Goal: Task Accomplishment & Management: Use online tool/utility

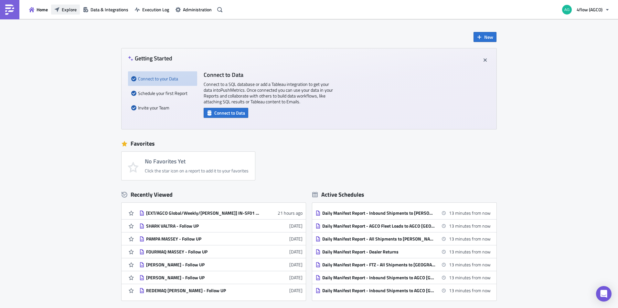
click at [69, 12] on span "Explore" at bounding box center [69, 9] width 15 height 7
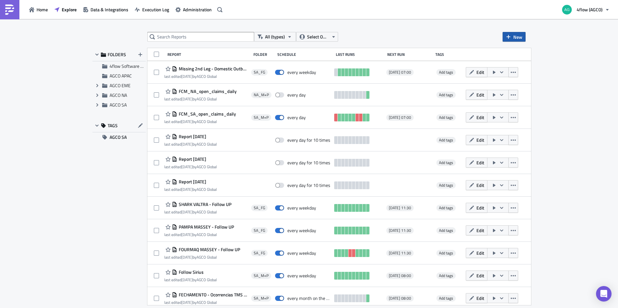
click at [511, 36] on button "New" at bounding box center [514, 37] width 23 height 10
click at [524, 54] on div "Report" at bounding box center [535, 53] width 43 height 6
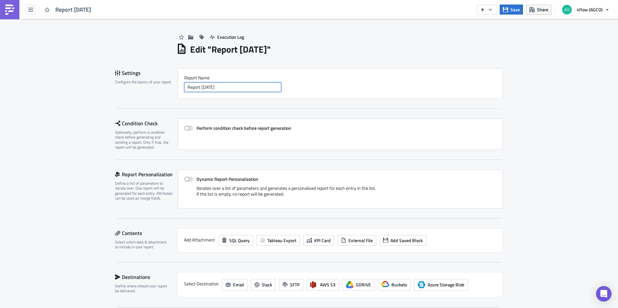
drag, startPoint x: 232, startPoint y: 88, endPoint x: 156, endPoint y: 86, distance: 76.3
click at [156, 86] on div "Settings Configure the basics of your report. Report Nam﻿e Report [DATE]" at bounding box center [309, 83] width 388 height 31
drag, startPoint x: 550, startPoint y: 158, endPoint x: 470, endPoint y: 179, distance: 83.2
click at [552, 152] on div "Execution Log Edit " Report [DATE] " Settings Configure the basics of your repo…" at bounding box center [309, 218] width 618 height 398
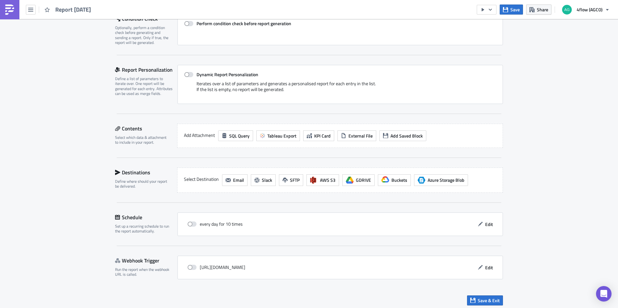
scroll to position [108, 0]
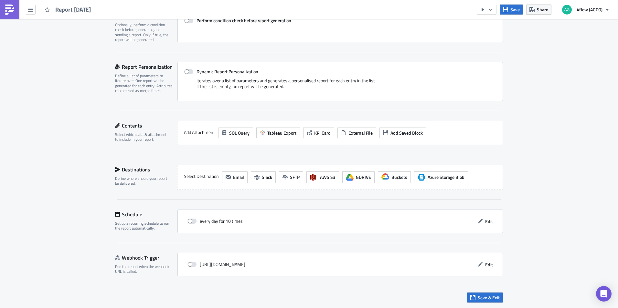
drag, startPoint x: 234, startPoint y: 133, endPoint x: 240, endPoint y: 125, distance: 10.0
click at [239, 126] on div "Add Attachment SQL Query Tableau Export KPI Card External File Add Saved Block" at bounding box center [340, 133] width 326 height 24
click at [230, 135] on span "SQL Query" at bounding box center [239, 133] width 20 height 7
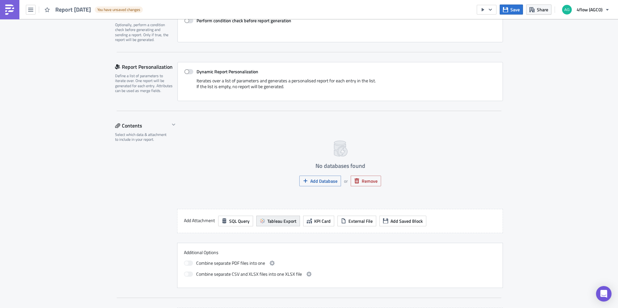
click at [277, 222] on span "Tableau Export" at bounding box center [281, 221] width 29 height 7
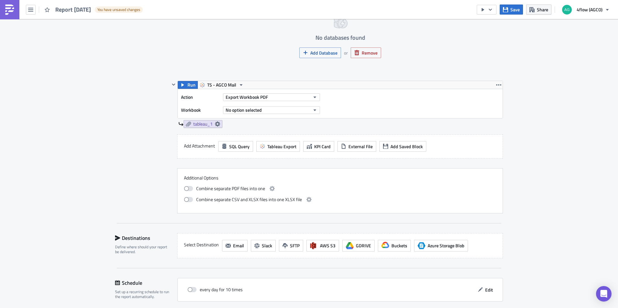
scroll to position [237, 0]
click at [274, 95] on button "Export Workbook PDF" at bounding box center [271, 96] width 97 height 8
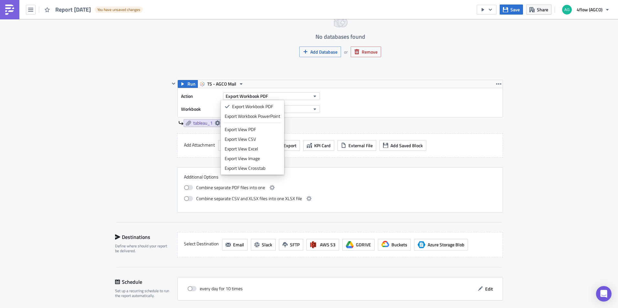
click at [252, 150] on div "Export View Excel" at bounding box center [253, 149] width 56 height 6
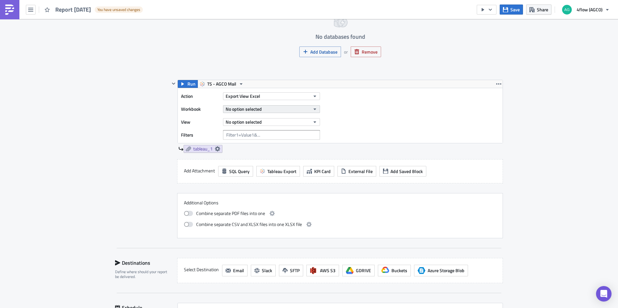
click at [251, 109] on span "No option selected" at bounding box center [244, 109] width 36 height 7
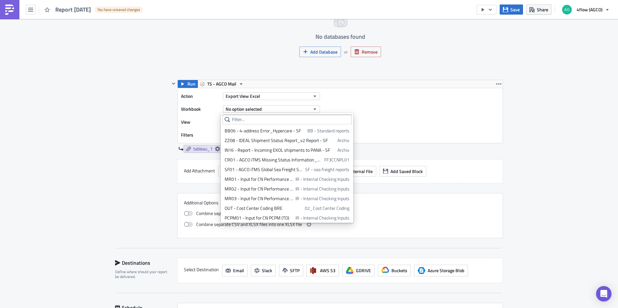
click at [261, 159] on div "CR01 - AGCO iTMS Missing Status Information_V2" at bounding box center [273, 160] width 97 height 6
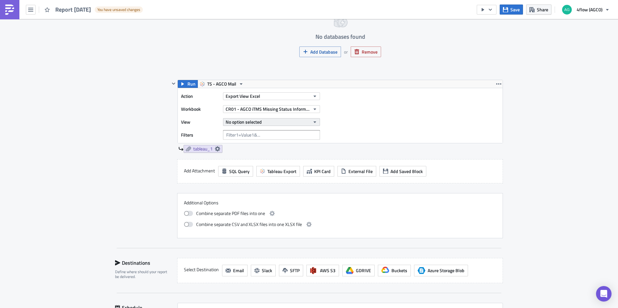
click at [266, 124] on button "No option selected" at bounding box center [271, 122] width 97 height 8
click at [255, 142] on div "CNPL_CR01 - AGCO iTMS Missing Status Information_V2" at bounding box center [280, 144] width 111 height 6
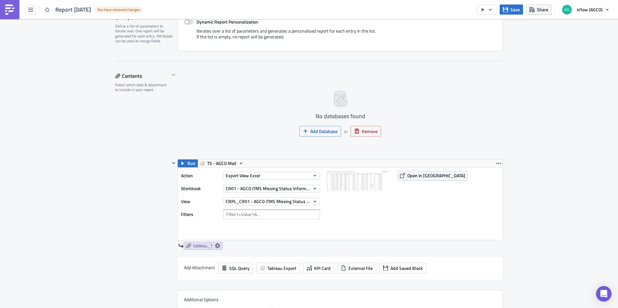
scroll to position [154, 0]
